Goal: Transaction & Acquisition: Purchase product/service

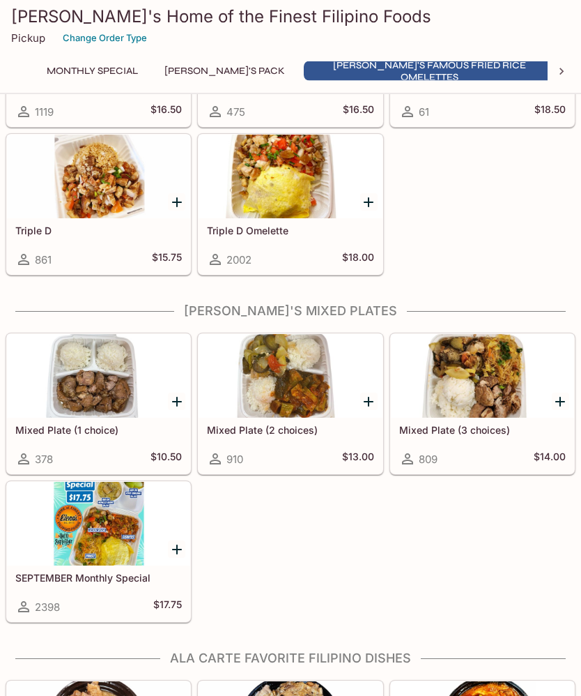
scroll to position [776, 0]
click at [107, 530] on div at bounding box center [98, 524] width 183 height 84
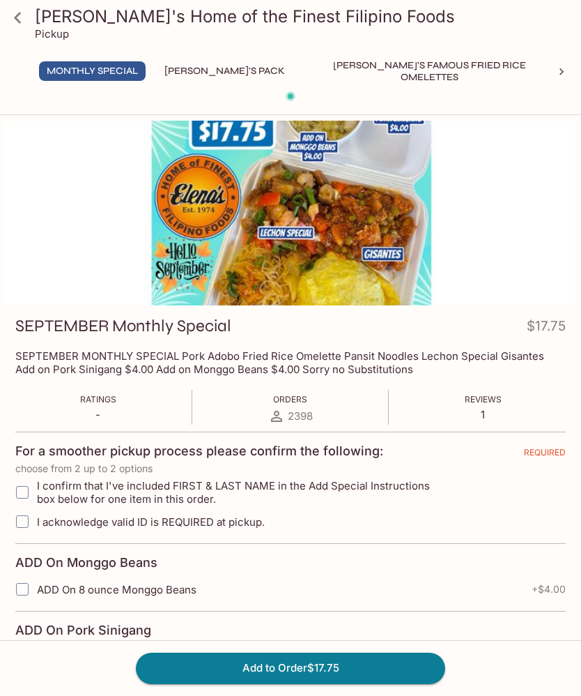
click at [203, 69] on button "[PERSON_NAME]'s Pack" at bounding box center [225, 71] width 136 height 20
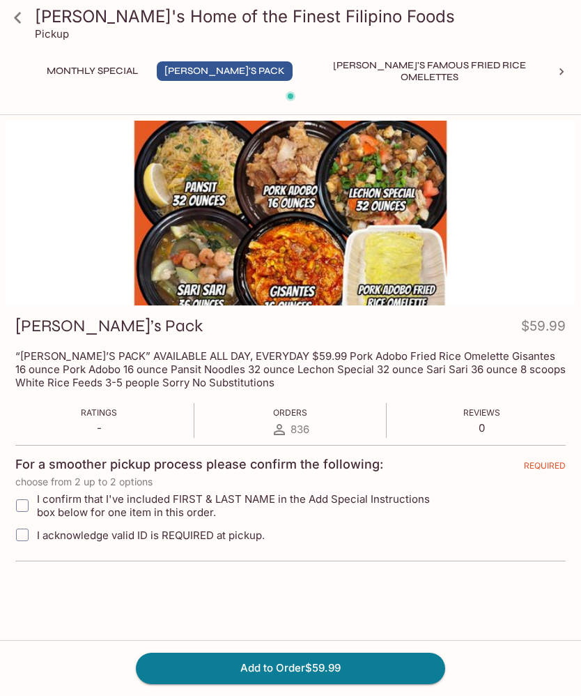
click at [390, 66] on button "[PERSON_NAME]'s Famous Fried Rice Omelettes" at bounding box center [429, 71] width 251 height 20
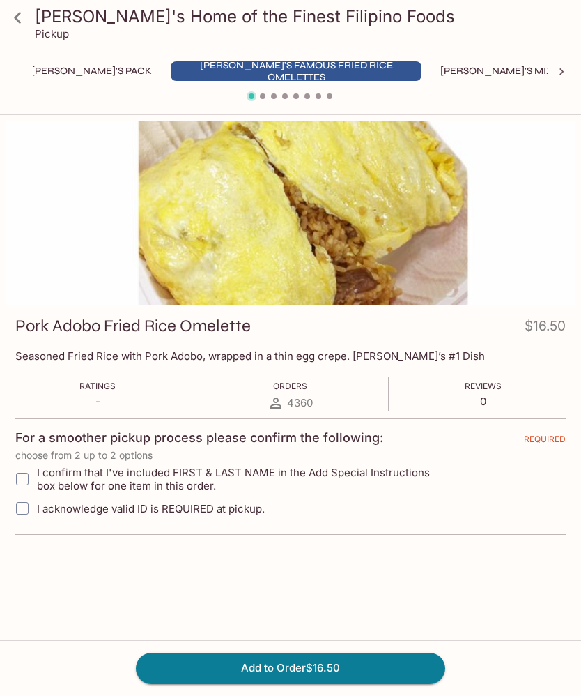
scroll to position [0, 140]
click at [438, 70] on button "[PERSON_NAME]'s Mixed Plates" at bounding box center [515, 71] width 178 height 20
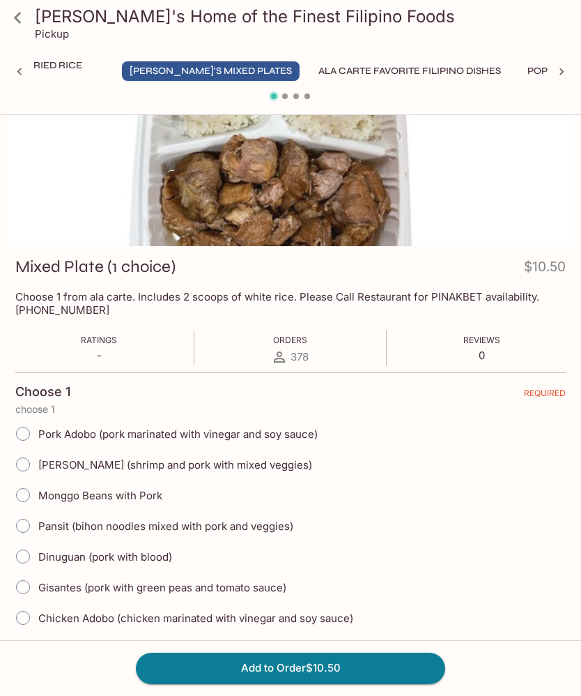
scroll to position [0, 0]
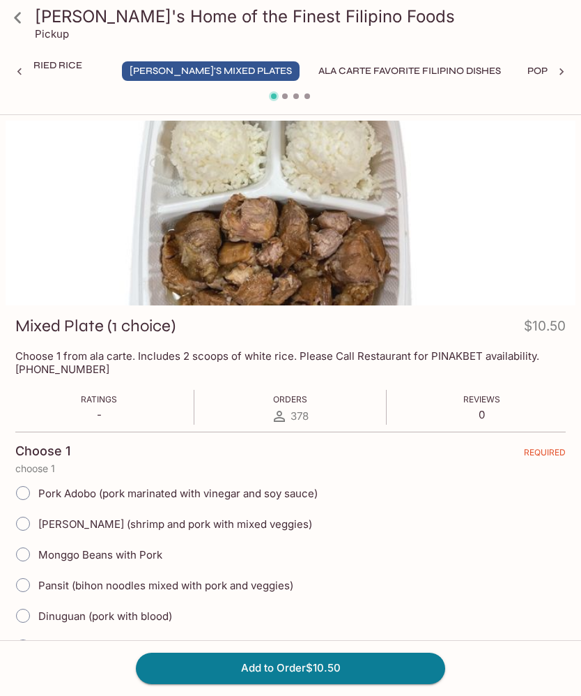
click at [311, 63] on button "Ala Carte Favorite Filipino Dishes" at bounding box center [410, 71] width 198 height 20
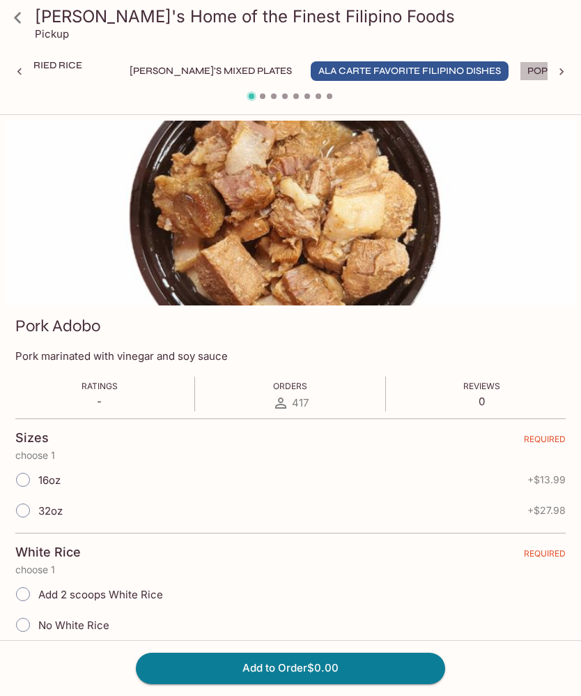
click at [520, 66] on button "Popular Fried Dishes" at bounding box center [585, 71] width 130 height 20
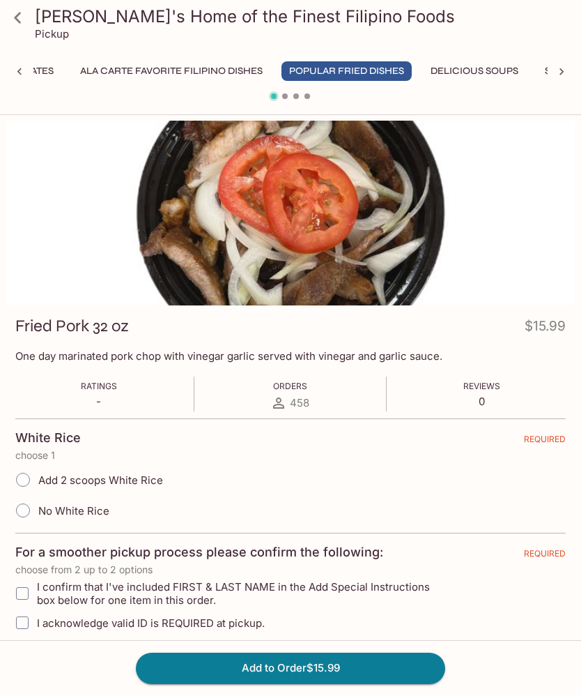
scroll to position [0, 683]
click at [422, 66] on button "Delicious Soups" at bounding box center [473, 71] width 103 height 20
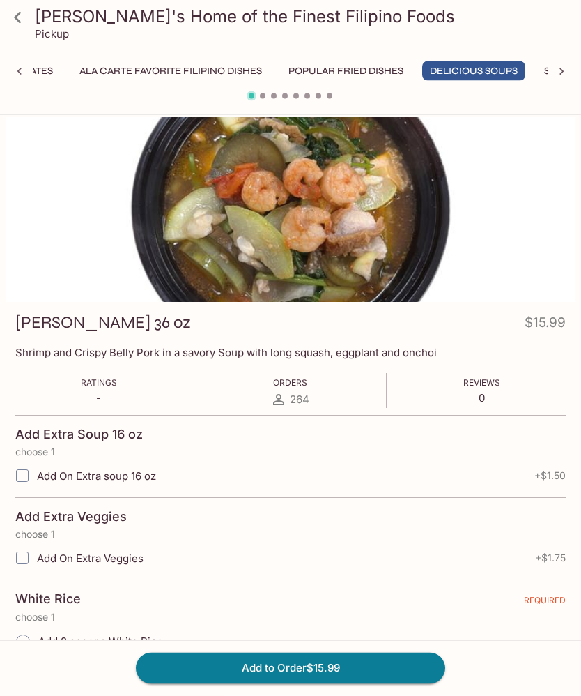
scroll to position [0, 0]
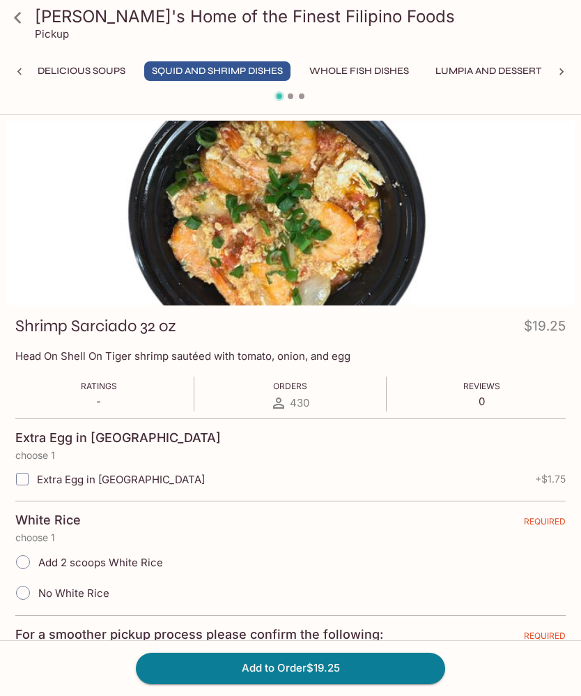
scroll to position [0, 1075]
click at [302, 70] on button "Whole Fish Dishes" at bounding box center [359, 71] width 115 height 20
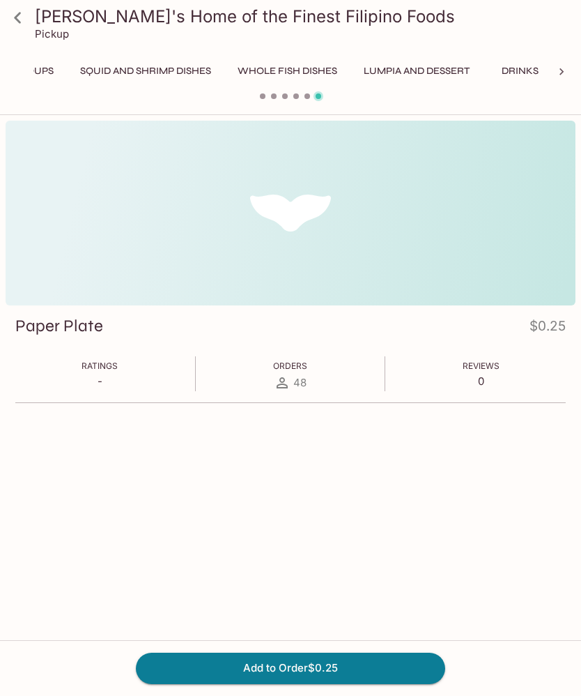
scroll to position [0, 1146]
click at [73, 70] on button "Squid and Shrimp Dishes" at bounding box center [146, 71] width 146 height 20
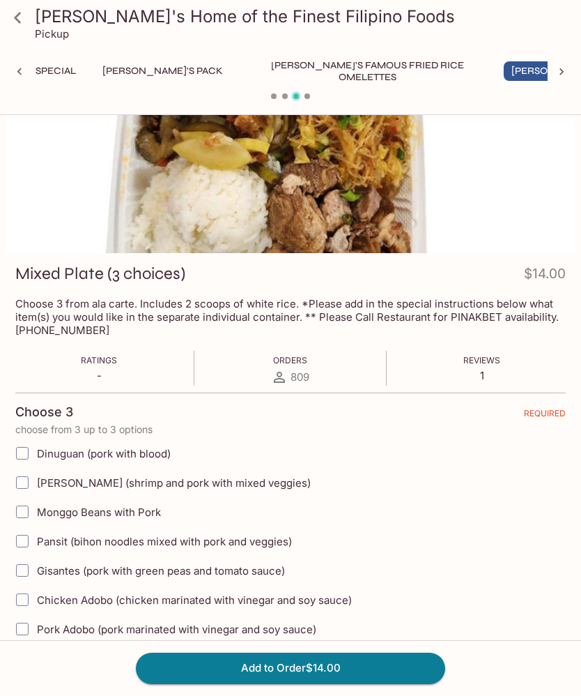
scroll to position [51, 0]
